Goal: Obtain resource: Obtain resource

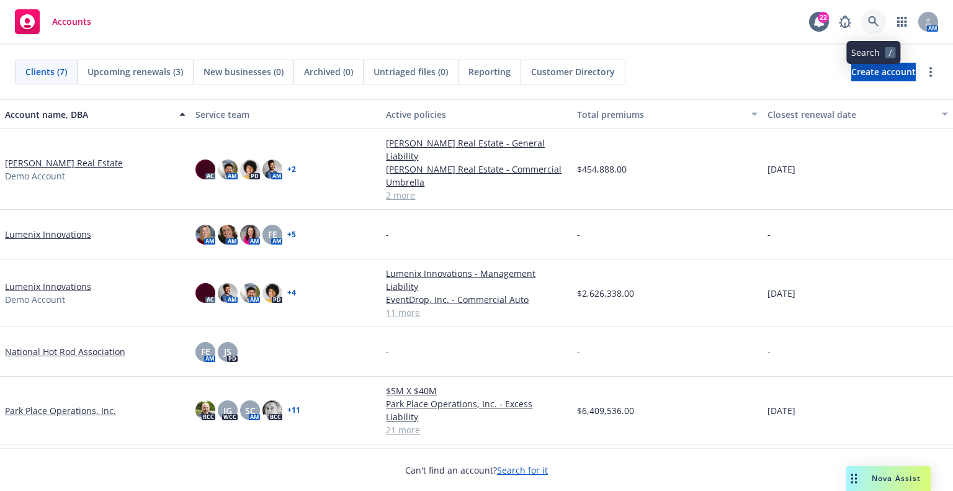
click at [874, 19] on icon at bounding box center [873, 21] width 11 height 11
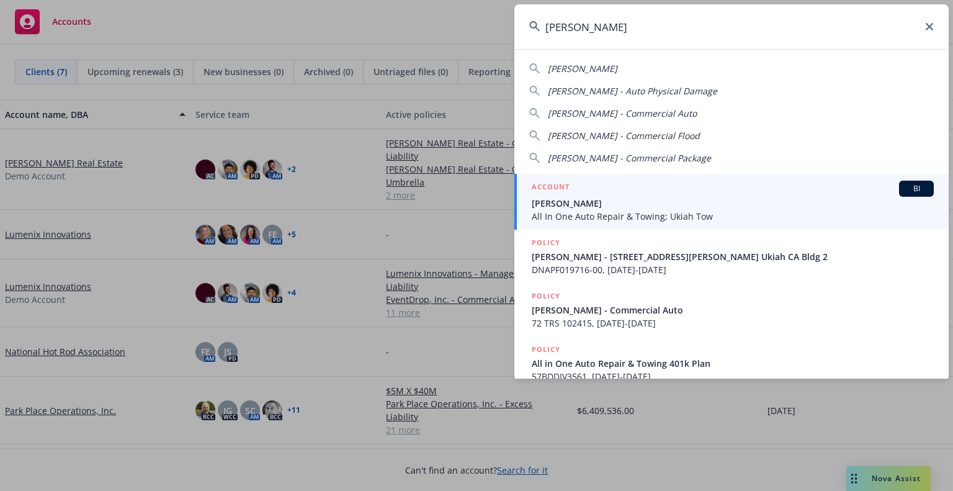
type input "donald keith"
click at [732, 212] on span "All In One Auto Repair & Towing; Ukiah Tow" at bounding box center [733, 216] width 402 height 13
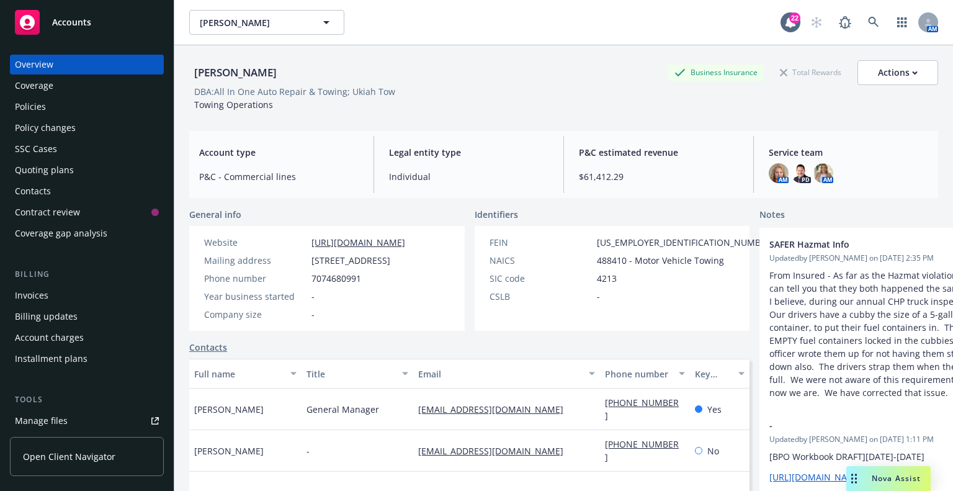
click at [476, 86] on div "DBA: All In One Auto Repair & Towing; Ukiah Tow" at bounding box center [563, 91] width 749 height 13
click at [24, 114] on div "Policies" at bounding box center [30, 107] width 31 height 20
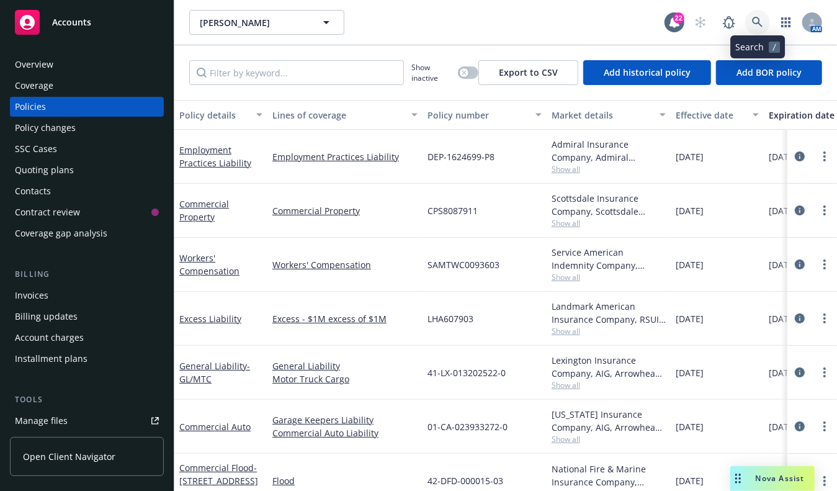
click at [753, 23] on icon at bounding box center [757, 22] width 11 height 11
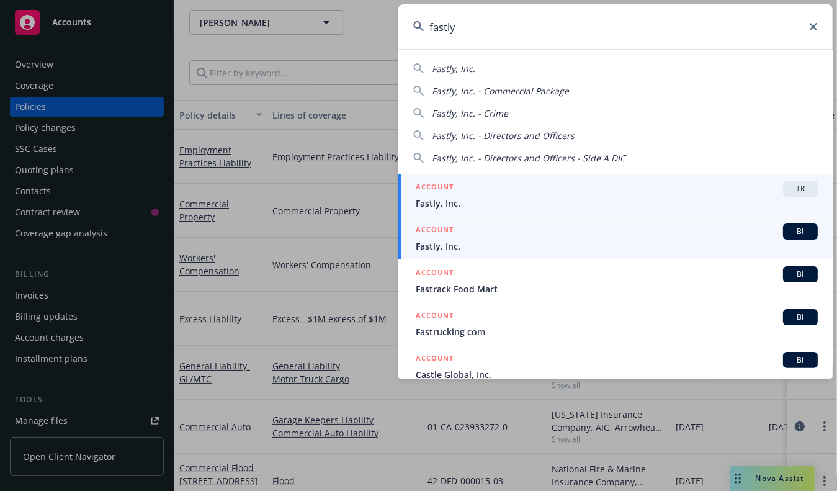
type input "fastly"
click at [582, 241] on span "Fastly, Inc." at bounding box center [617, 246] width 402 height 13
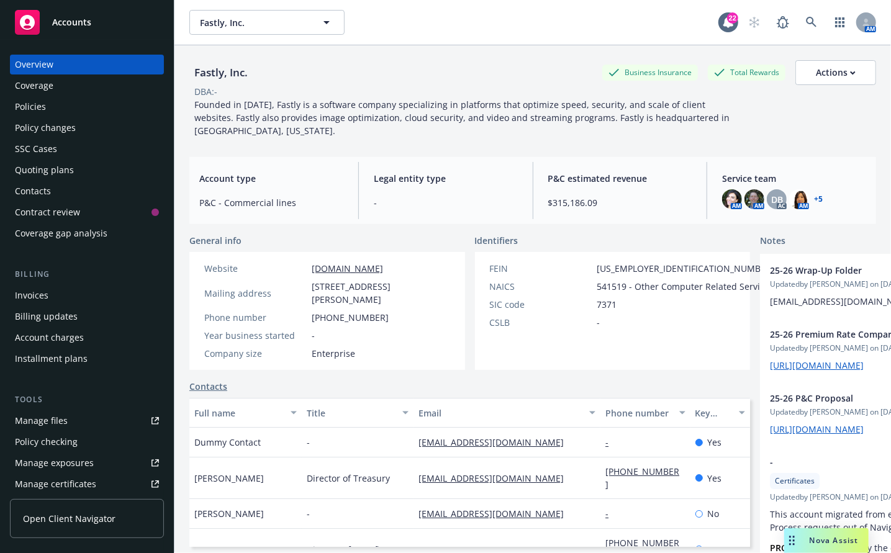
click at [79, 100] on div "Policies" at bounding box center [87, 107] width 144 height 20
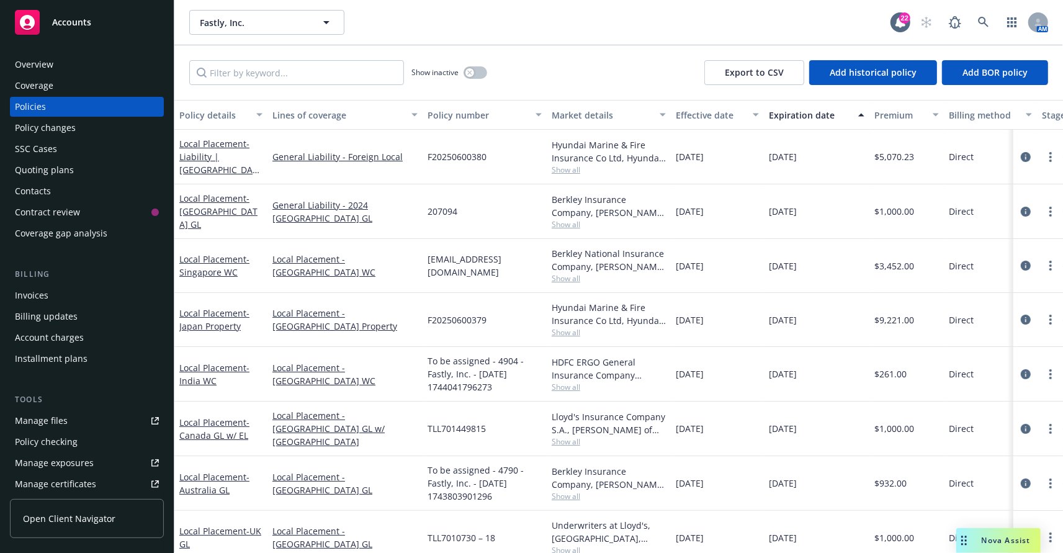
click at [45, 429] on div "Manage files" at bounding box center [41, 421] width 53 height 20
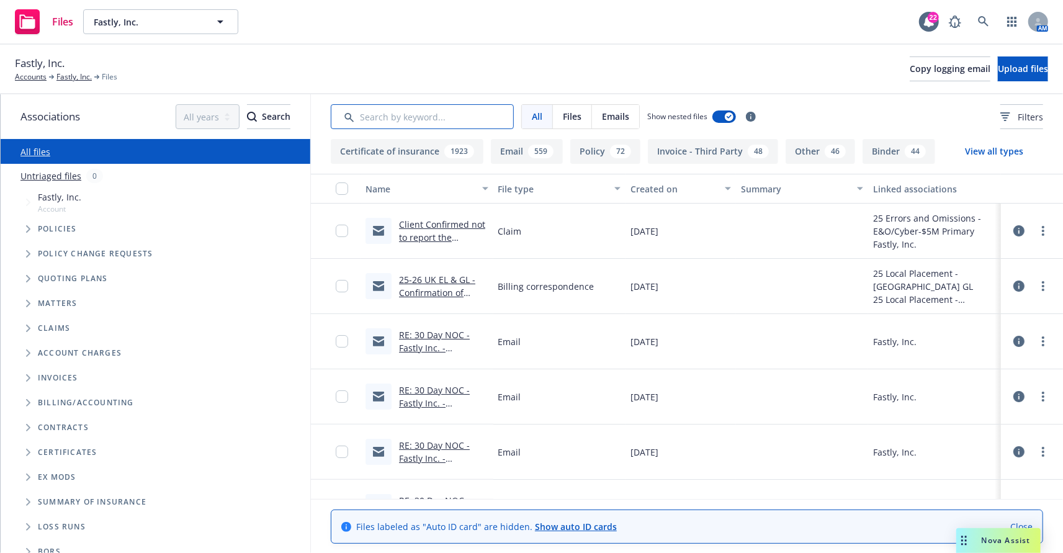
click at [437, 116] on input "Search by keyword..." at bounding box center [422, 116] width 183 height 25
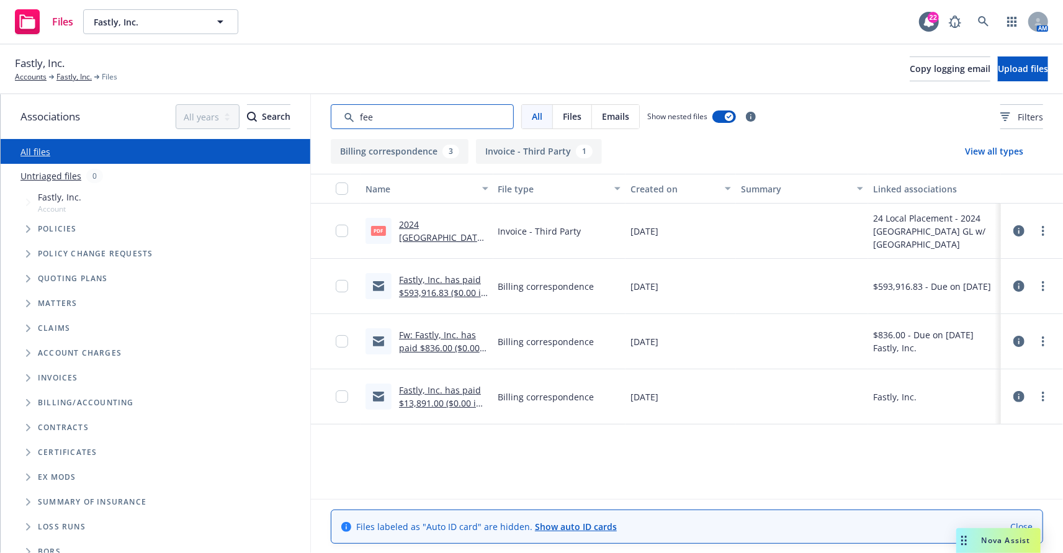
type input "fee"
